Goal: Information Seeking & Learning: Learn about a topic

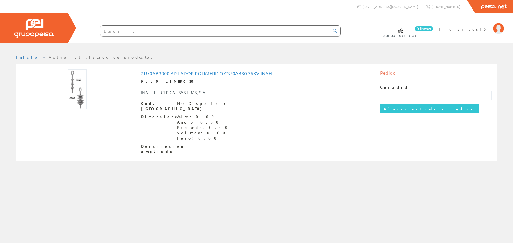
click at [78, 92] on img at bounding box center [77, 89] width 19 height 40
click at [80, 102] on img at bounding box center [77, 89] width 19 height 40
click at [76, 84] on img at bounding box center [77, 89] width 19 height 40
